Goal: Information Seeking & Learning: Learn about a topic

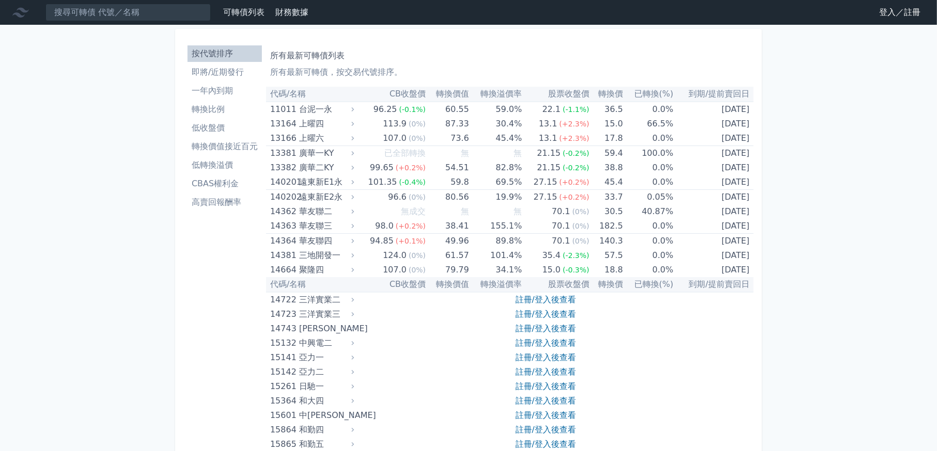
click at [890, 11] on link "登入／註冊" at bounding box center [900, 12] width 58 height 17
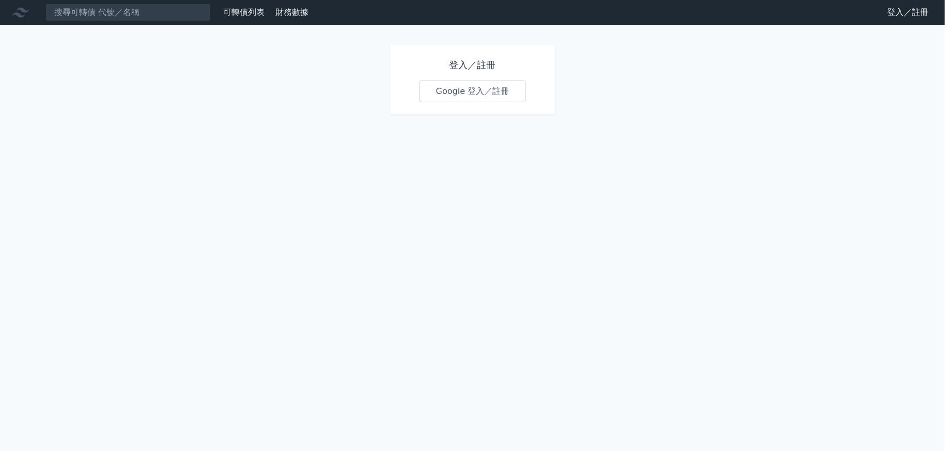
click at [452, 98] on link "Google 登入／註冊" at bounding box center [472, 92] width 107 height 22
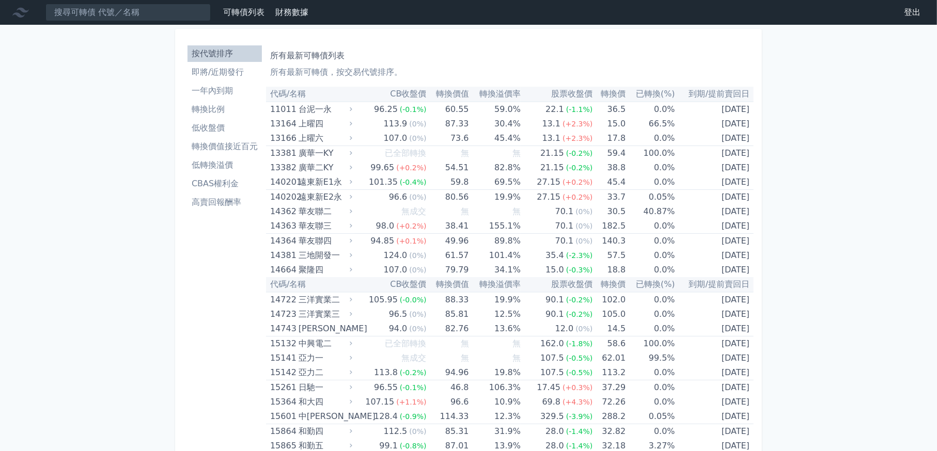
click at [211, 88] on li "一年內到期" at bounding box center [225, 91] width 74 height 12
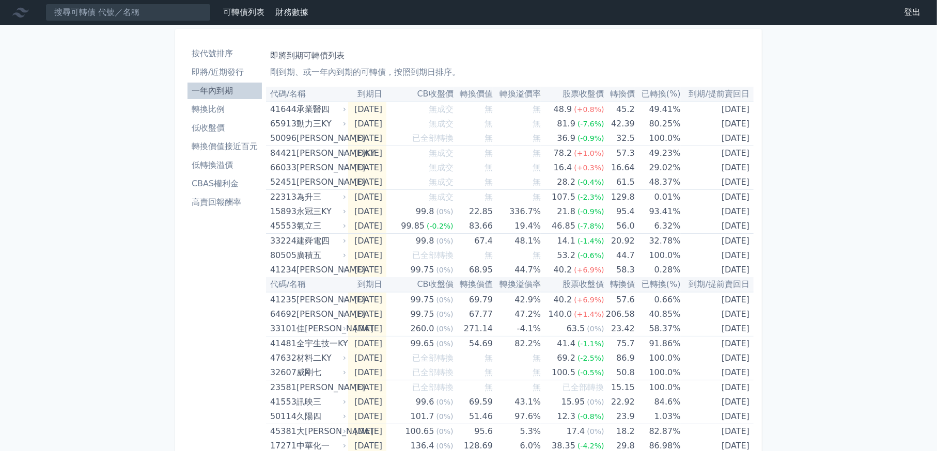
click at [208, 68] on li "即將/近期發行" at bounding box center [225, 72] width 74 height 12
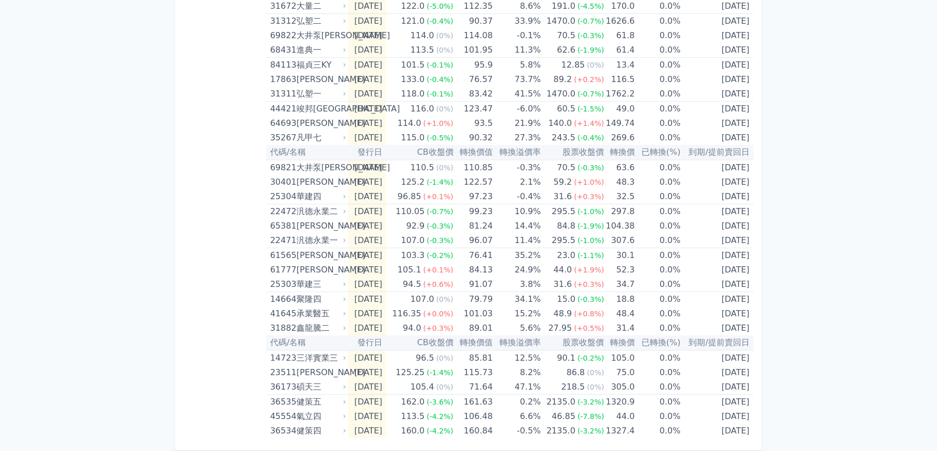
scroll to position [323, 0]
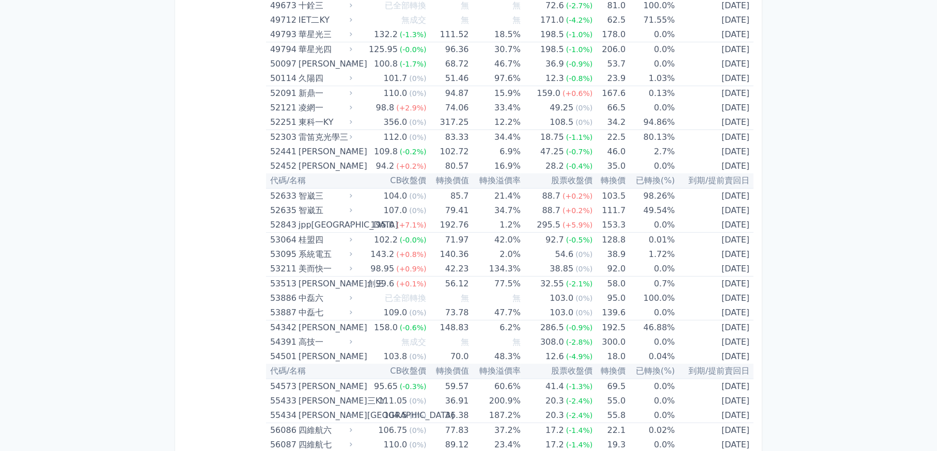
scroll to position [4207, 0]
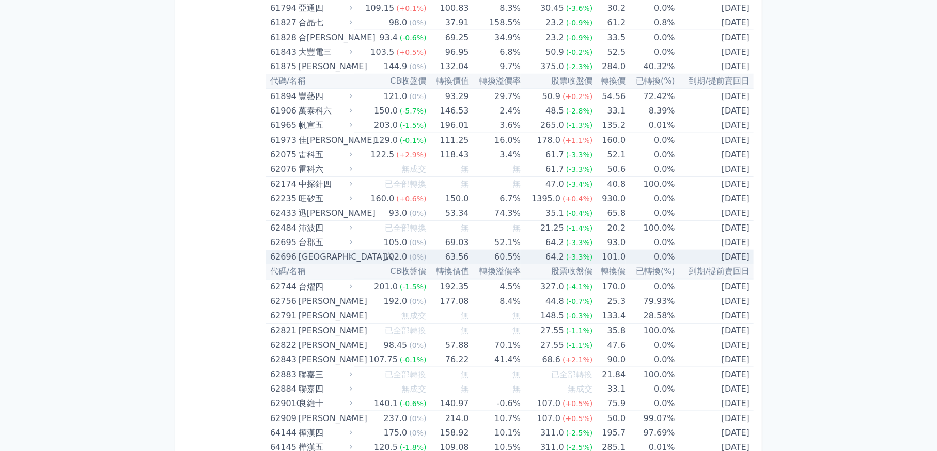
click at [729, 250] on td "[DATE]" at bounding box center [714, 257] width 79 height 14
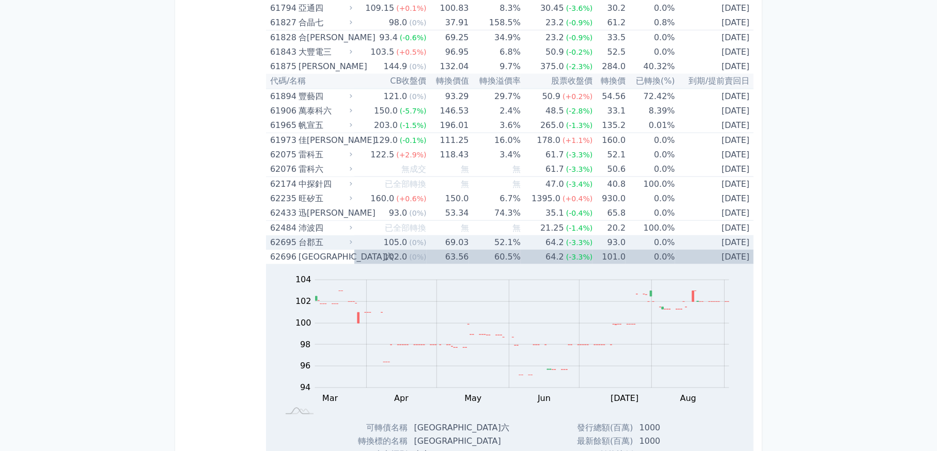
click at [709, 250] on td "[DATE]" at bounding box center [714, 257] width 79 height 14
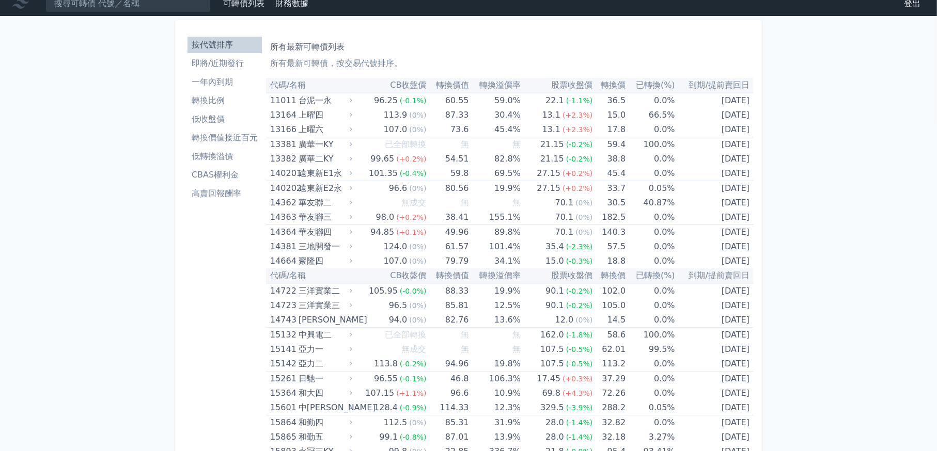
scroll to position [0, 0]
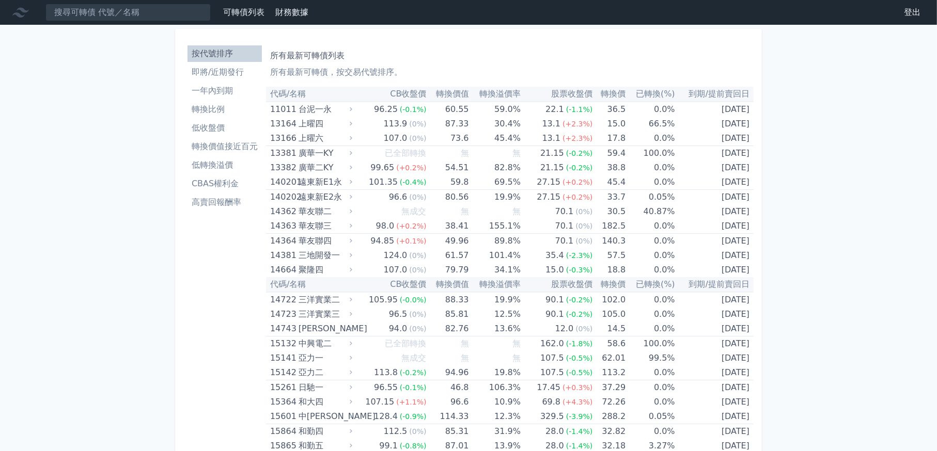
click at [241, 73] on li "即將/近期發行" at bounding box center [225, 72] width 74 height 12
